Goal: Task Accomplishment & Management: Use online tool/utility

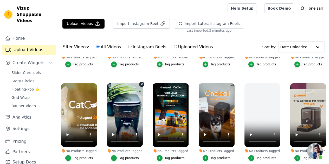
scroll to position [78, 0]
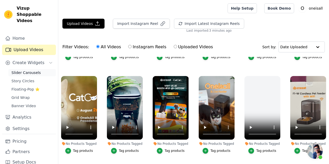
click at [24, 76] on link "Slider Carousels" at bounding box center [32, 72] width 48 height 7
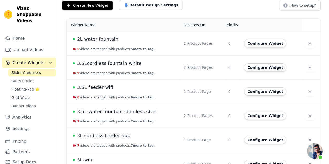
scroll to position [52, 0]
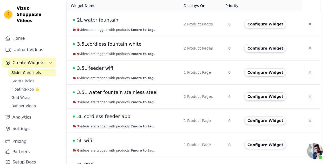
click at [112, 46] on span "3.5Lcordless fountain white" at bounding box center [109, 44] width 64 height 7
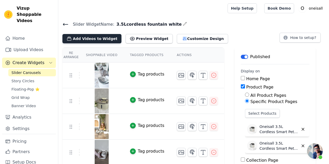
click at [99, 40] on button "Add Videos to Widget" at bounding box center [91, 38] width 59 height 9
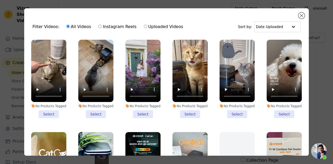
click at [277, 116] on li "No Products Tagged Select" at bounding box center [283, 79] width 35 height 78
click at [0, 0] on input "No Products Tagged Select" at bounding box center [0, 0] width 0 height 0
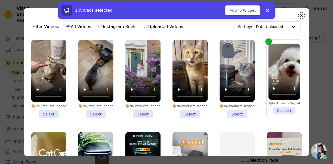
click at [137, 117] on li "No Products Tagged Select" at bounding box center [142, 79] width 35 height 78
click at [0, 0] on input "No Products Tagged Select" at bounding box center [0, 0] width 0 height 0
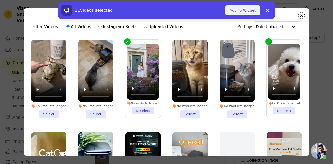
click at [238, 12] on button "Add To Widget" at bounding box center [242, 10] width 35 height 10
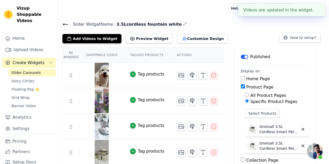
click at [319, 11] on button "✖" at bounding box center [317, 10] width 6 height 6
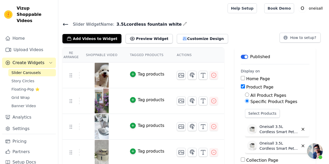
click at [67, 24] on icon at bounding box center [65, 24] width 6 height 6
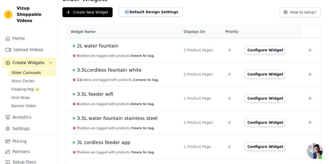
scroll to position [52, 0]
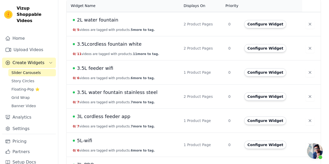
click at [105, 119] on span "3L cordless feeder app" at bounding box center [103, 116] width 53 height 7
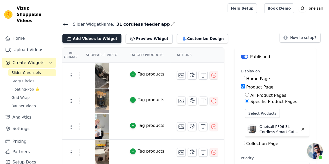
click at [96, 41] on button "Add Videos to Widget" at bounding box center [91, 38] width 59 height 9
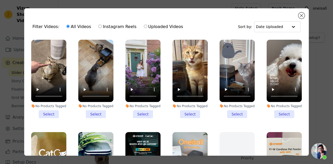
click at [93, 116] on li "No Products Tagged Select" at bounding box center [95, 79] width 35 height 78
click at [0, 0] on input "No Products Tagged Select" at bounding box center [0, 0] width 0 height 0
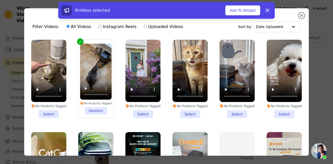
click at [190, 114] on li "No Products Tagged Select" at bounding box center [189, 79] width 35 height 78
click at [0, 0] on input "No Products Tagged Select" at bounding box center [0, 0] width 0 height 0
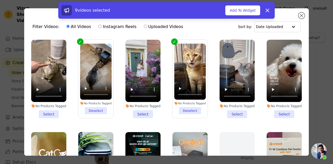
click at [228, 114] on li "No Products Tagged Select" at bounding box center [236, 79] width 35 height 78
click at [0, 0] on input "No Products Tagged Select" at bounding box center [0, 0] width 0 height 0
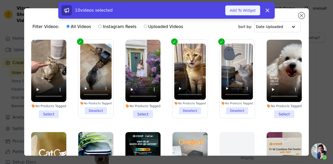
click at [241, 8] on button "Add To Widget" at bounding box center [242, 10] width 35 height 10
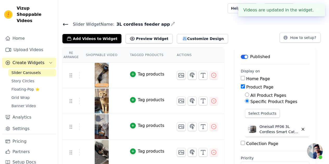
click at [64, 26] on icon at bounding box center [65, 24] width 6 height 6
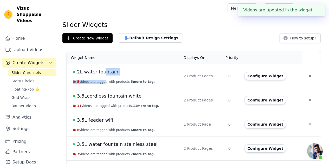
click at [104, 76] on td "2L water fountain 0 / 5 videos are tagged with products. 5 more to tag." at bounding box center [124, 76] width 114 height 24
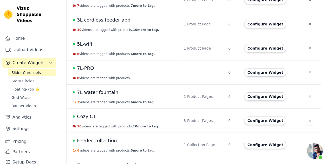
scroll to position [156, 0]
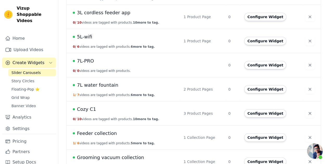
click at [99, 112] on div "Cozy C1" at bounding box center [125, 109] width 104 height 7
click at [94, 108] on span "Cozy C1" at bounding box center [86, 109] width 19 height 7
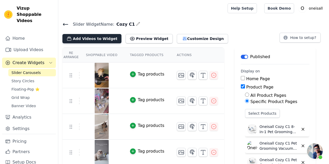
click at [97, 41] on button "Add Videos to Widget" at bounding box center [91, 38] width 59 height 9
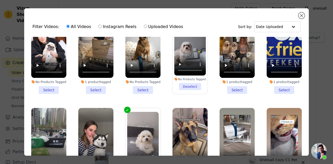
scroll to position [2720, 0]
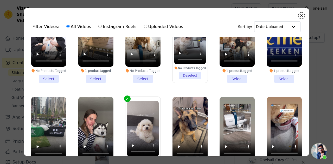
click at [281, 83] on li "1 product tagged Select" at bounding box center [283, 43] width 35 height 78
click at [0, 0] on input "1 product tagged Select" at bounding box center [0, 0] width 0 height 0
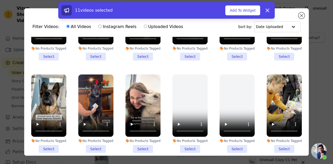
scroll to position [3389, 0]
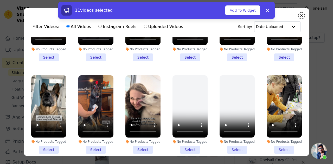
click at [123, 54] on ul "No Products Tagged Select No Products Tagged Select No Products Tagged Select N…" at bounding box center [166, 111] width 276 height 148
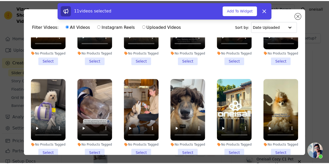
scroll to position [2142, 0]
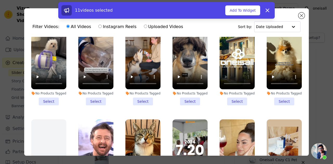
click at [233, 106] on li "No Products Tagged Select" at bounding box center [236, 66] width 35 height 78
click at [0, 0] on input "No Products Tagged Select" at bounding box center [0, 0] width 0 height 0
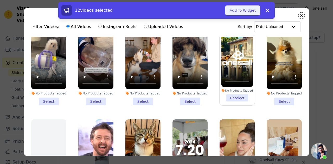
click at [244, 9] on button "Add To Widget" at bounding box center [242, 10] width 35 height 10
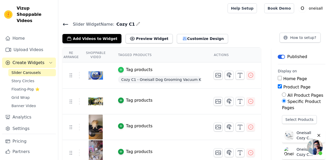
click at [121, 69] on icon "button" at bounding box center [121, 70] width 2 height 2
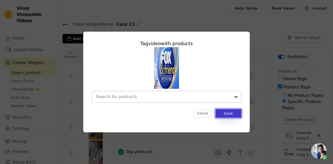
click at [227, 114] on button "Save" at bounding box center [228, 113] width 26 height 9
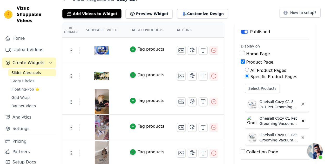
scroll to position [52, 0]
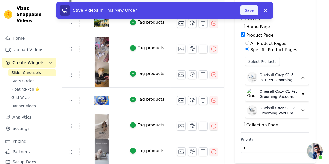
click at [251, 7] on button "Save" at bounding box center [249, 10] width 18 height 10
click at [248, 10] on button "Save" at bounding box center [249, 10] width 18 height 10
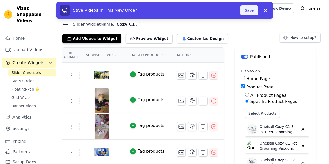
drag, startPoint x: 246, startPoint y: 10, endPoint x: 181, endPoint y: 1, distance: 65.2
click at [246, 11] on button "Save" at bounding box center [249, 10] width 18 height 10
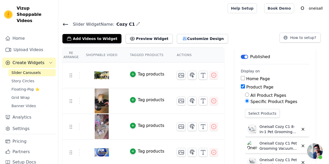
scroll to position [35, 0]
